Goal: Task Accomplishment & Management: Use online tool/utility

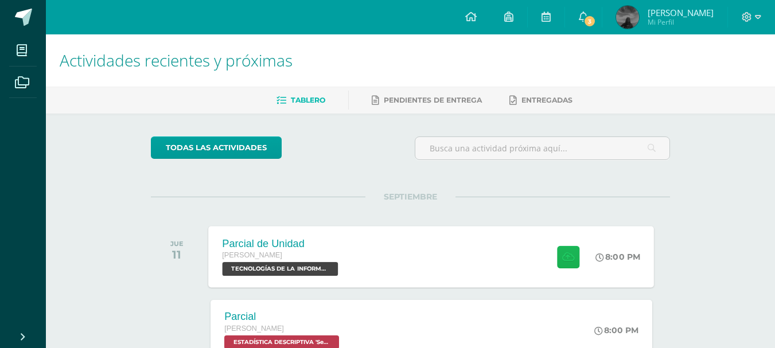
click at [575, 252] on button at bounding box center [568, 257] width 22 height 22
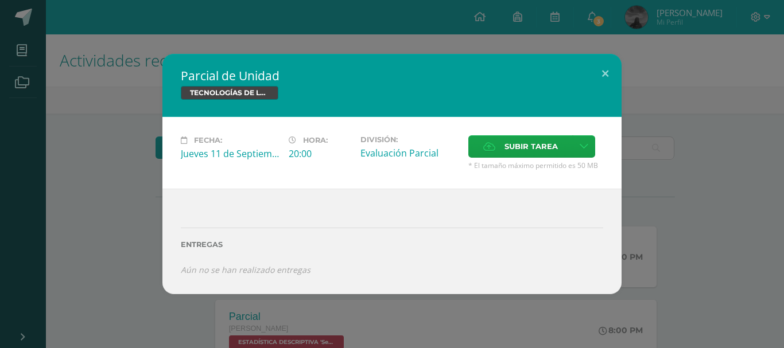
click at [522, 139] on span "Subir tarea" at bounding box center [530, 146] width 53 height 21
click at [0, 0] on input "Subir tarea" at bounding box center [0, 0] width 0 height 0
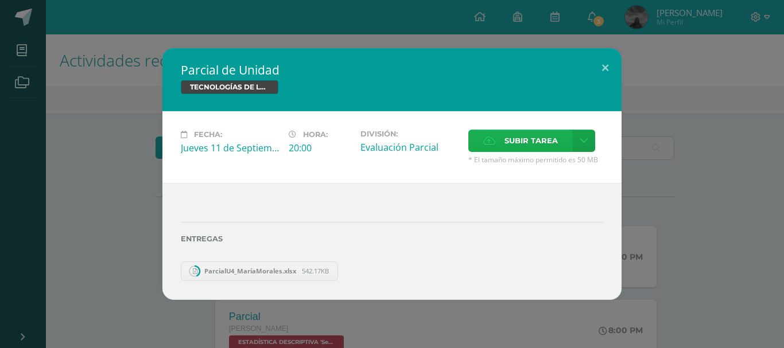
click at [519, 136] on span "Subir tarea" at bounding box center [530, 140] width 53 height 21
click at [0, 0] on input "Subir tarea" at bounding box center [0, 0] width 0 height 0
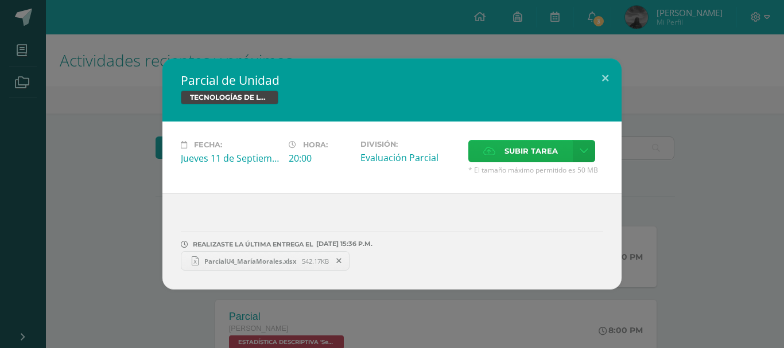
click at [503, 153] on label "Subir tarea" at bounding box center [520, 151] width 104 height 22
click at [0, 0] on input "Subir tarea" at bounding box center [0, 0] width 0 height 0
click at [400, 257] on span "Parcial U4_MaríaMorales.docx" at bounding box center [423, 261] width 108 height 9
click at [501, 152] on label "Subir tarea" at bounding box center [520, 151] width 104 height 22
click at [0, 0] on input "Subir tarea" at bounding box center [0, 0] width 0 height 0
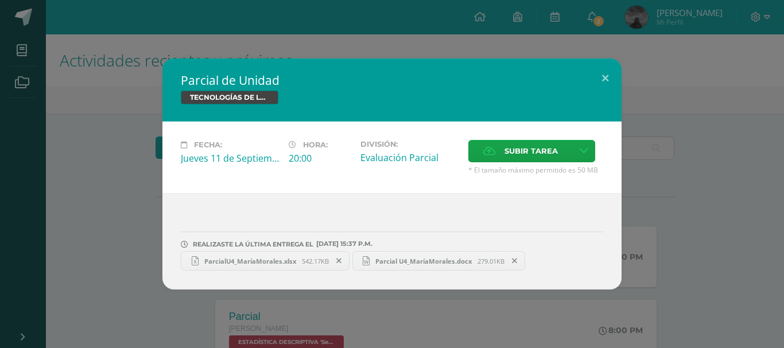
click at [285, 254] on link "ParcialU4_MaríaMorales.xlsx 542.17KB" at bounding box center [265, 261] width 169 height 20
